Goal: Check status

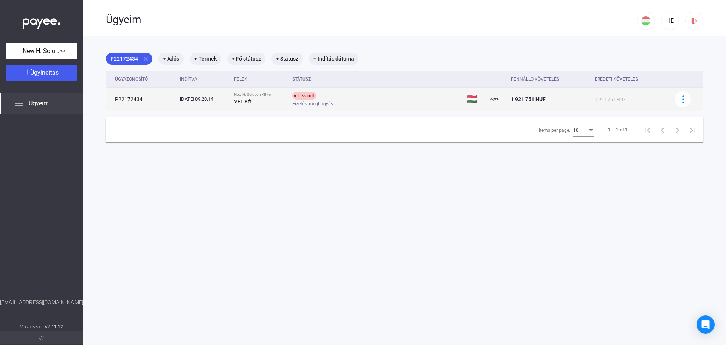
click at [312, 104] on span "Fizetési meghagyás" at bounding box center [312, 103] width 41 height 9
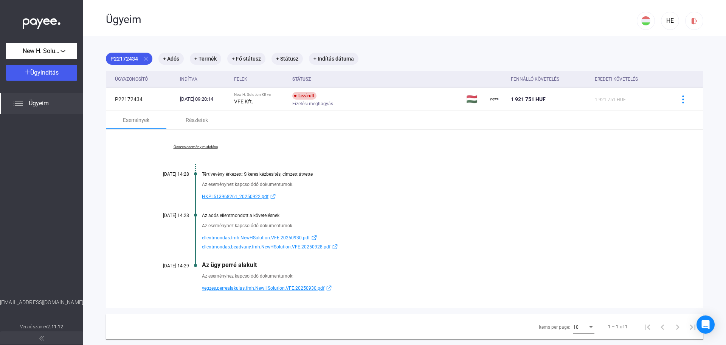
scroll to position [36, 0]
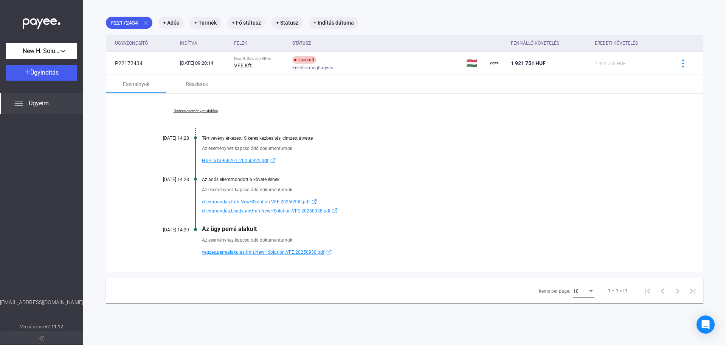
click at [242, 201] on span "ellentmondas.fmh.NewHSolution.VFE.20250930.pdf" at bounding box center [256, 201] width 108 height 9
click at [235, 159] on span "HKPL513968261_20250922.pdf" at bounding box center [235, 160] width 67 height 9
click at [238, 211] on span "ellentmondas.beadvany.fmh.NewHSolution.VFE.20250928.pdf" at bounding box center [266, 210] width 129 height 9
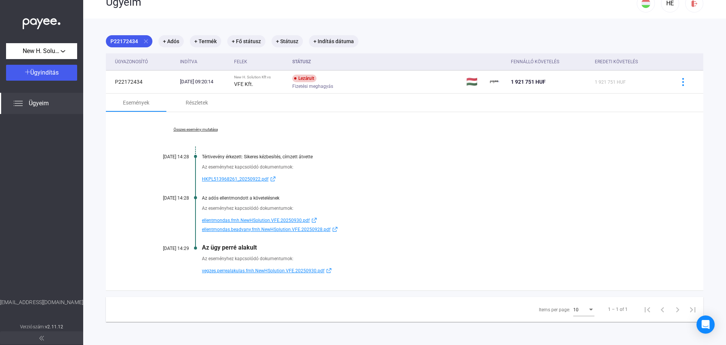
scroll to position [0, 0]
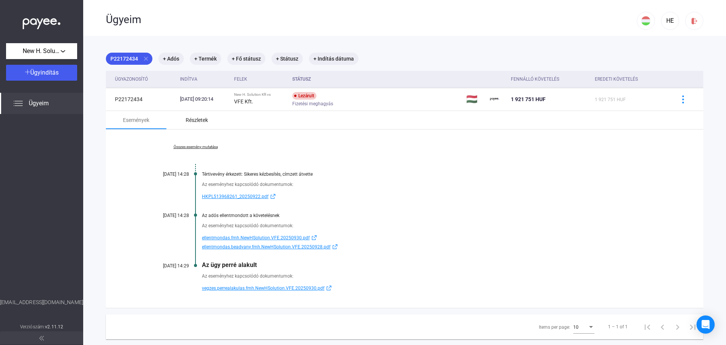
click at [189, 120] on div "Részletek" at bounding box center [197, 119] width 22 height 9
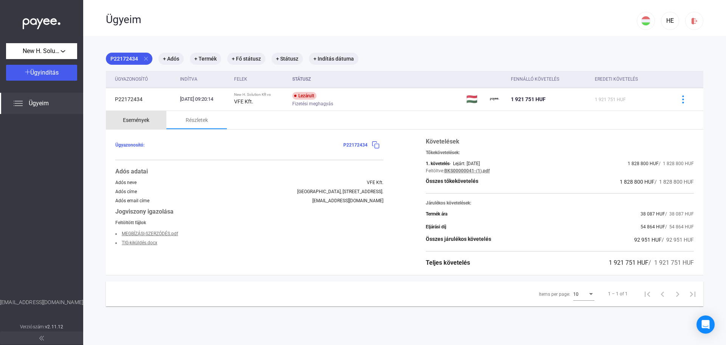
click at [144, 123] on div "Események" at bounding box center [136, 119] width 26 height 9
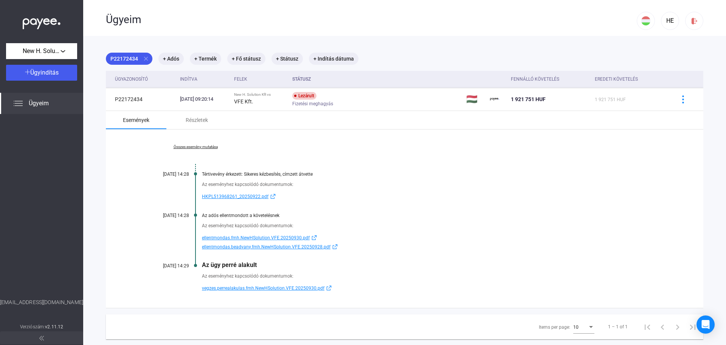
scroll to position [36, 0]
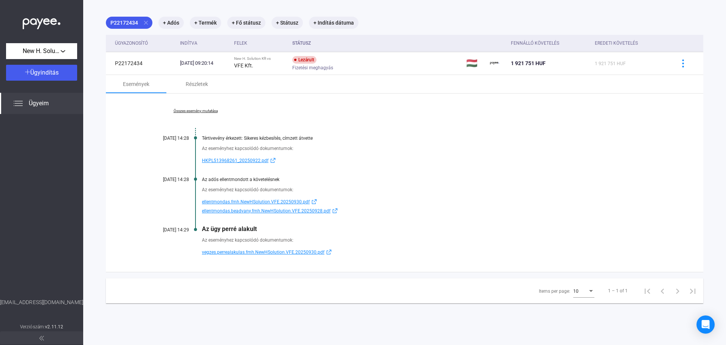
click at [283, 253] on span "vegzes.perrealakulas.fmh.NewHSolution.VFE.20250930.pdf" at bounding box center [263, 251] width 123 height 9
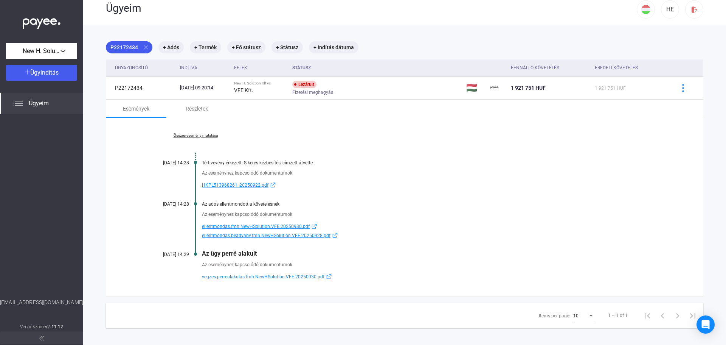
scroll to position [0, 0]
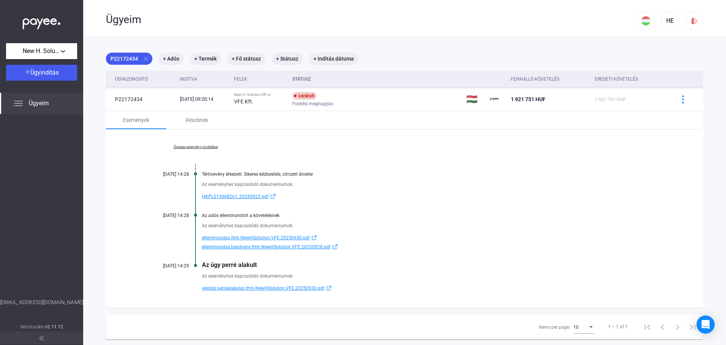
click at [52, 98] on div "Ügyeim" at bounding box center [41, 103] width 83 height 21
